Goal: Navigation & Orientation: Find specific page/section

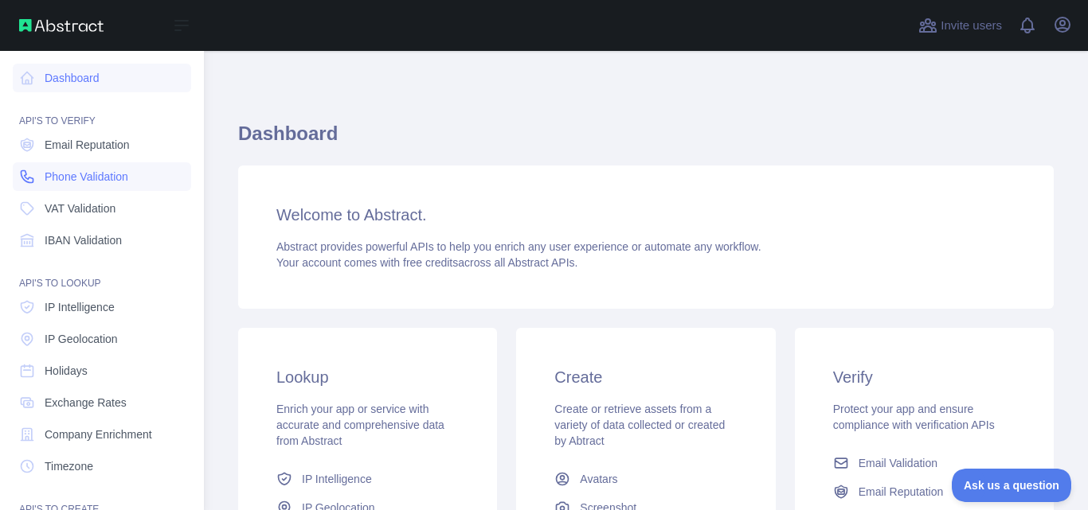
click at [111, 179] on span "Phone Validation" at bounding box center [87, 177] width 84 height 16
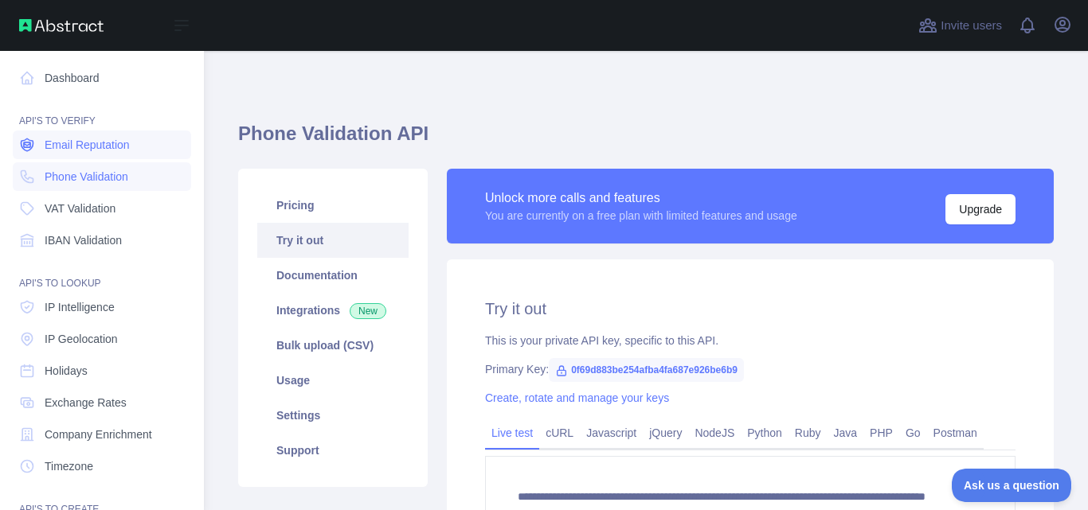
click at [117, 147] on span "Email Reputation" at bounding box center [87, 145] width 85 height 16
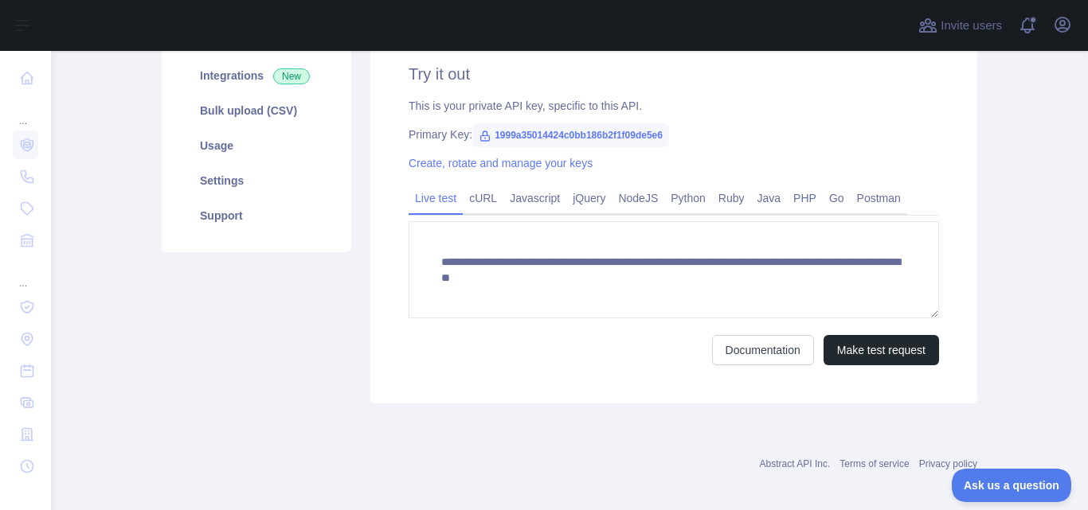
scroll to position [239, 0]
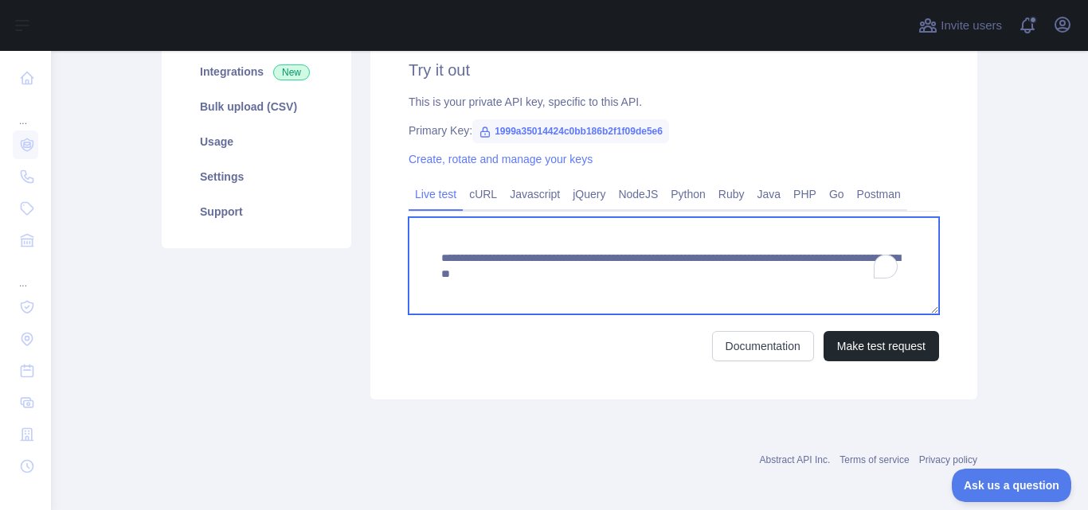
drag, startPoint x: 414, startPoint y: 237, endPoint x: 935, endPoint y: 290, distance: 523.3
click at [935, 290] on div "**********" at bounding box center [673, 210] width 607 height 379
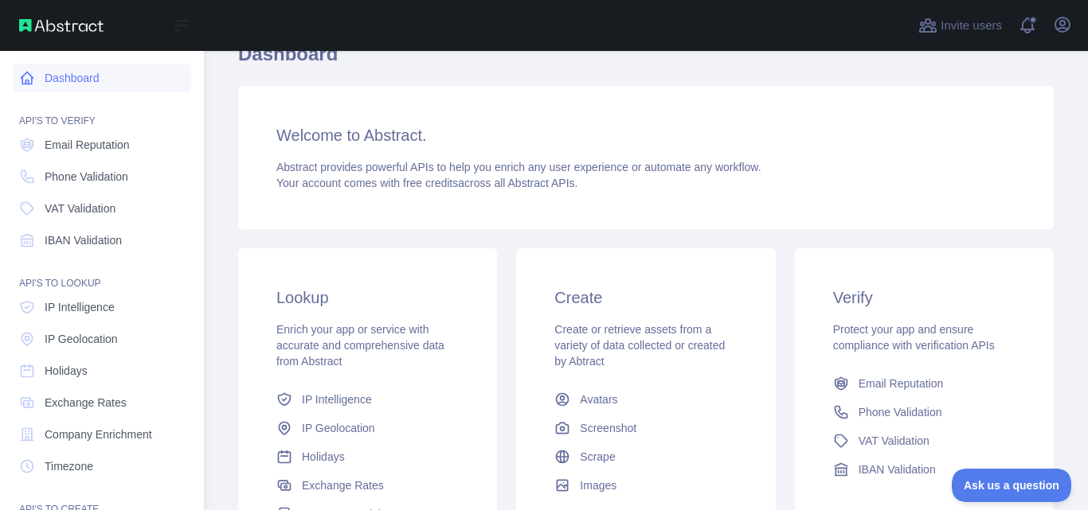
click at [96, 76] on link "Dashboard" at bounding box center [102, 78] width 178 height 29
